Goal: Task Accomplishment & Management: Use online tool/utility

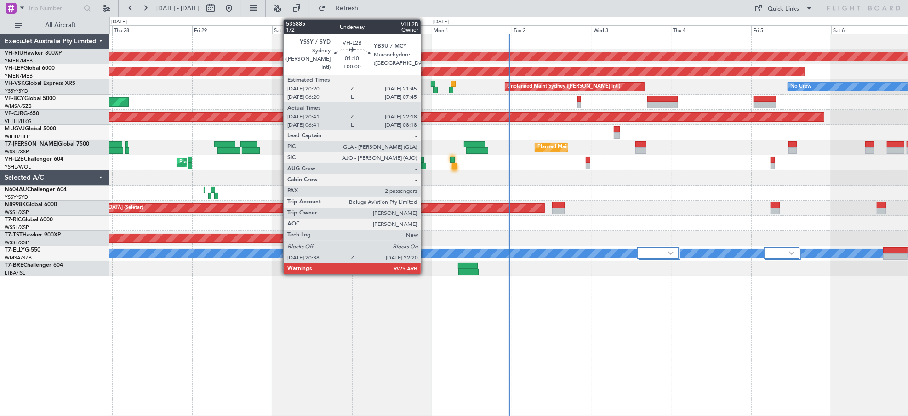
click at [424, 165] on div at bounding box center [423, 166] width 6 height 6
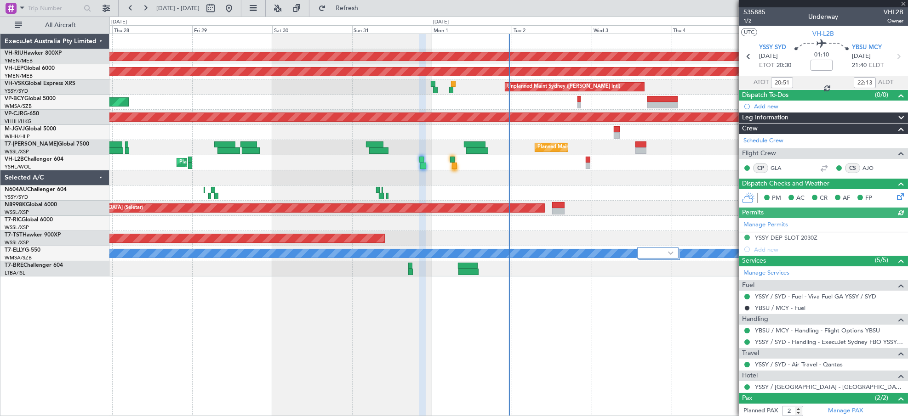
type input "06:51"
type input "08:13"
type input "20:51"
type input "22:13"
click at [747, 21] on span "1/2" at bounding box center [754, 21] width 22 height 8
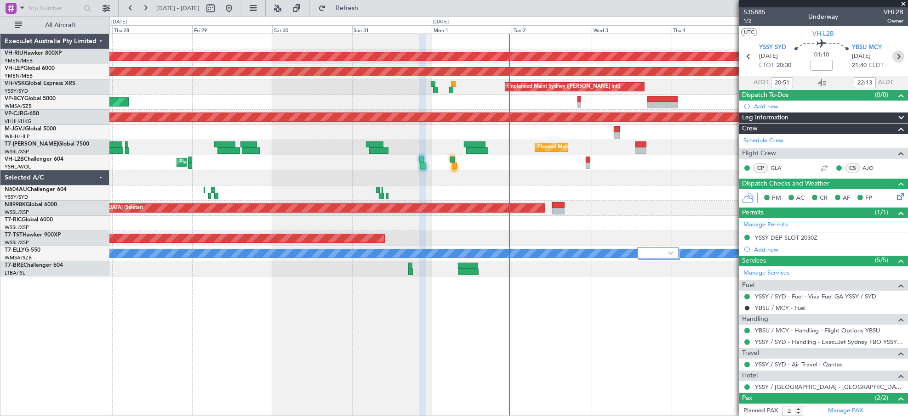
click at [894, 58] on icon at bounding box center [898, 57] width 12 height 12
type input "06:17"
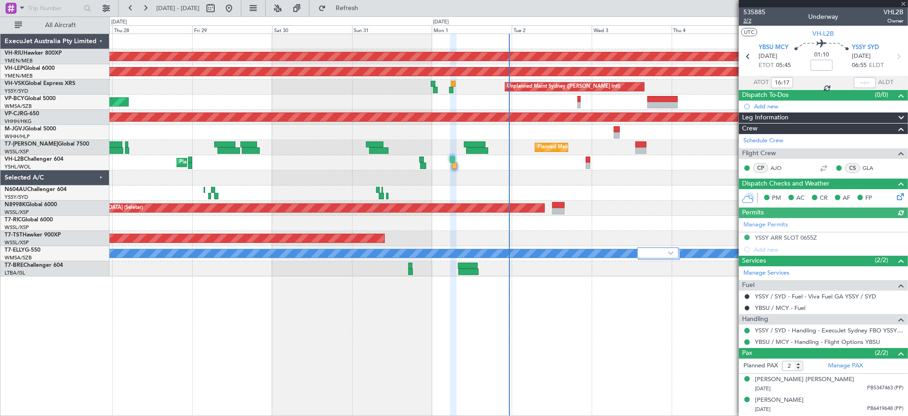
type input "06:17"
click at [748, 22] on span "2/2" at bounding box center [754, 21] width 22 height 8
